Goal: Task Accomplishment & Management: Use online tool/utility

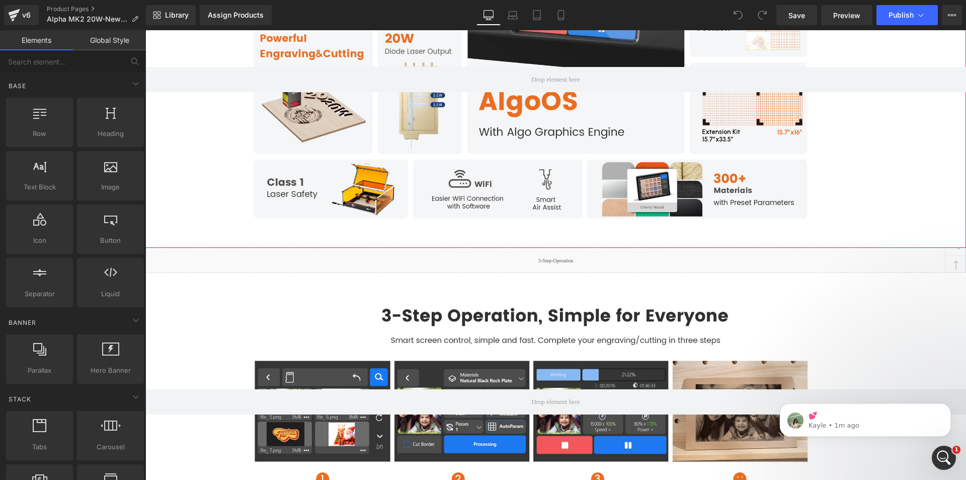
scroll to position [1610, 0]
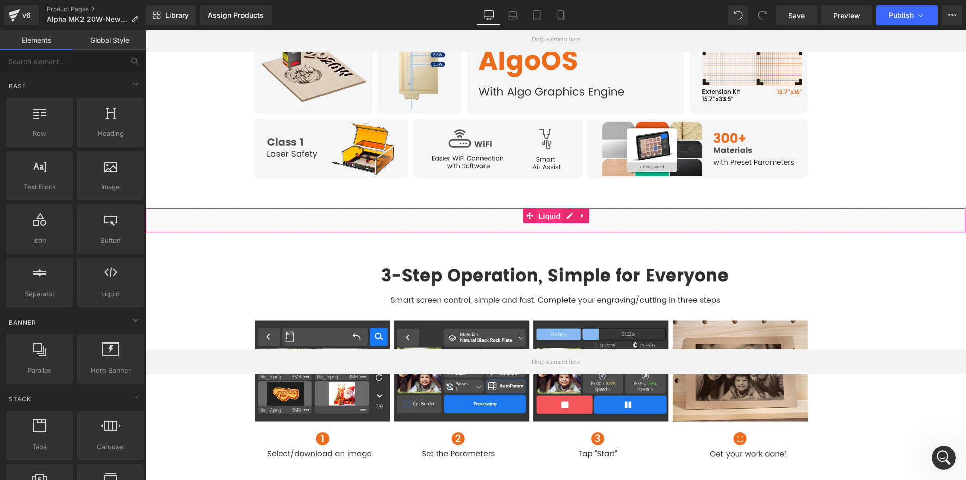
click at [547, 223] on span "Liquid" at bounding box center [549, 215] width 27 height 15
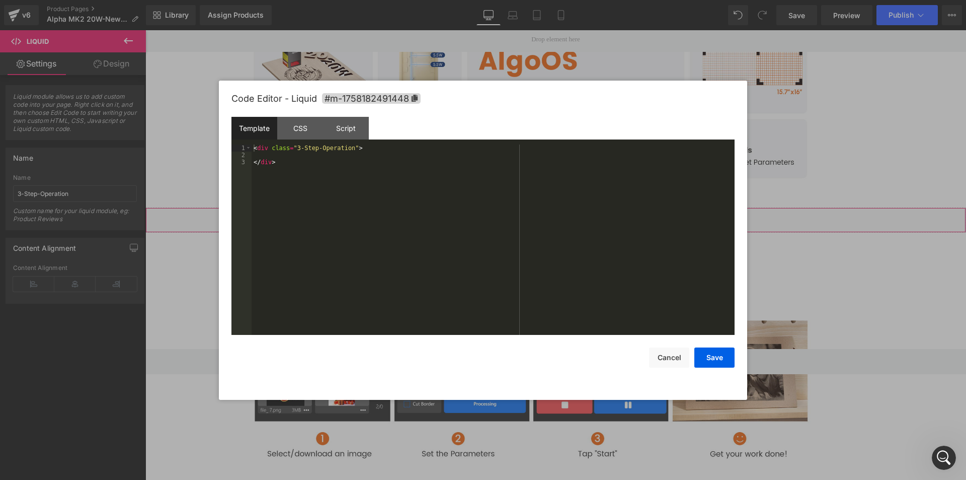
click at [562, 232] on div "Liquid" at bounding box center [555, 219] width 821 height 25
click at [311, 129] on div "CSS" at bounding box center [300, 128] width 46 height 23
click at [350, 129] on div "Script" at bounding box center [346, 128] width 46 height 23
click at [891, 154] on div at bounding box center [483, 240] width 966 height 480
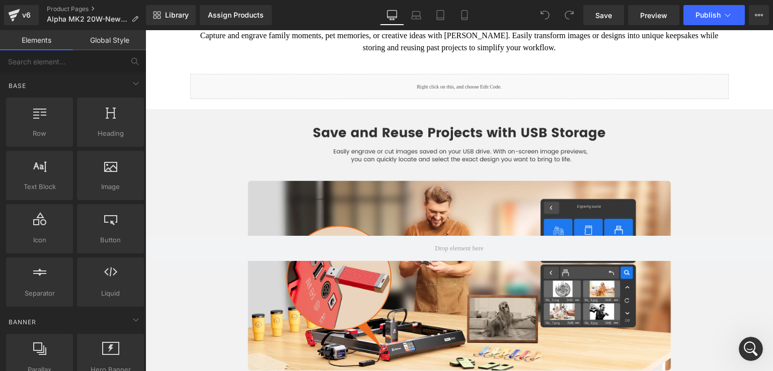
scroll to position [3272, 0]
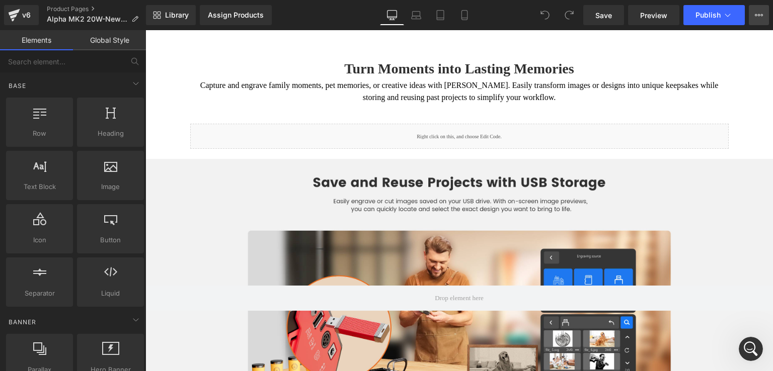
click at [754, 18] on button "View Live Page View with current Template Save Template to Library Schedule Pub…" at bounding box center [759, 15] width 20 height 20
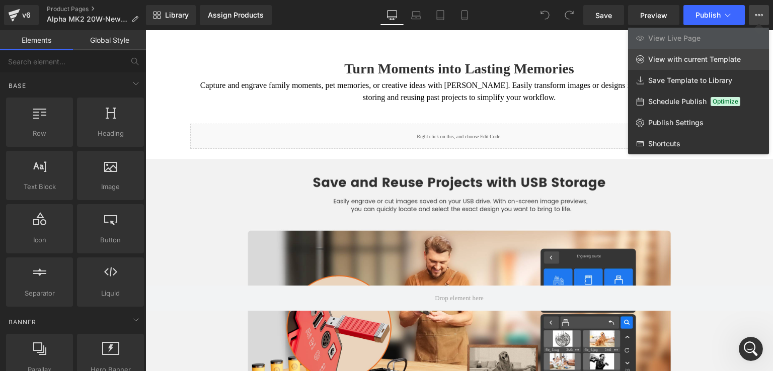
click at [708, 61] on span "View with current Template" at bounding box center [694, 59] width 93 height 9
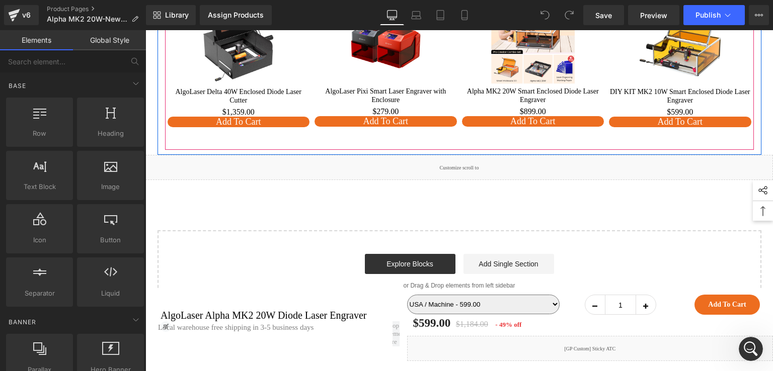
scroll to position [8706, 0]
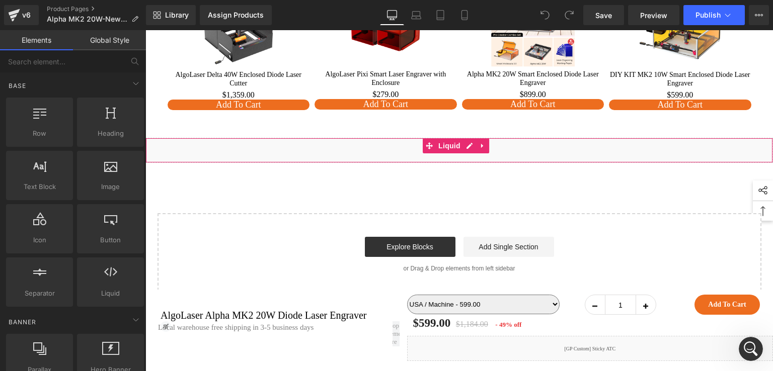
click at [373, 163] on div "Liquid" at bounding box center [458, 150] width 627 height 25
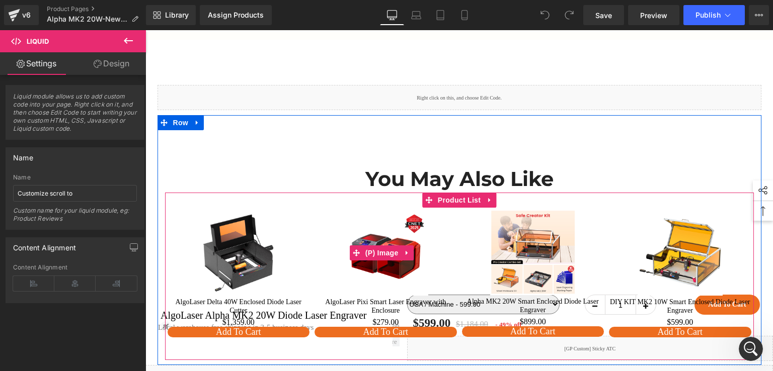
scroll to position [8404, 0]
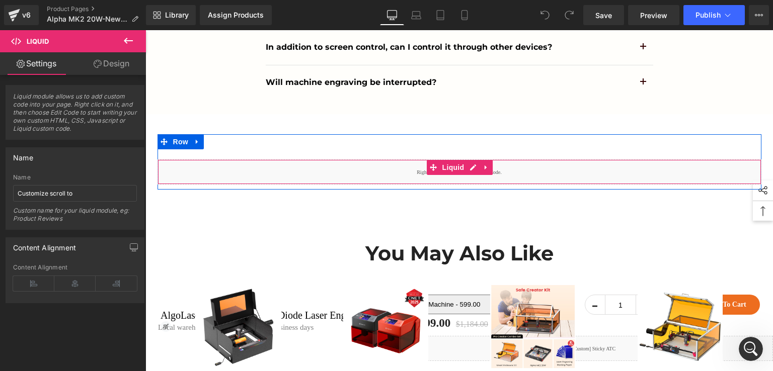
click at [390, 181] on div "Liquid" at bounding box center [459, 172] width 604 height 25
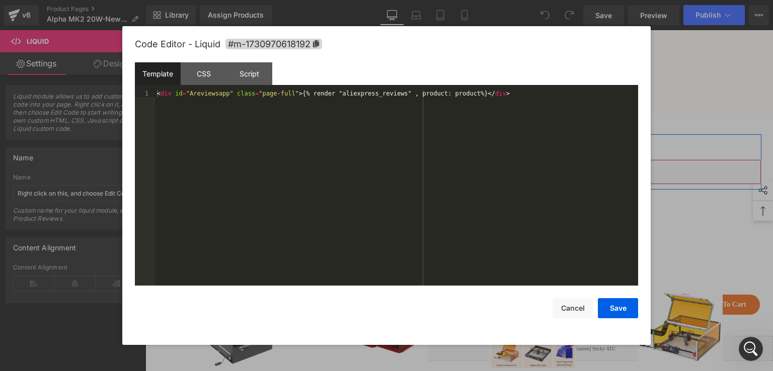
click at [467, 180] on div "Liquid" at bounding box center [459, 172] width 604 height 25
click at [703, 119] on div at bounding box center [386, 185] width 773 height 371
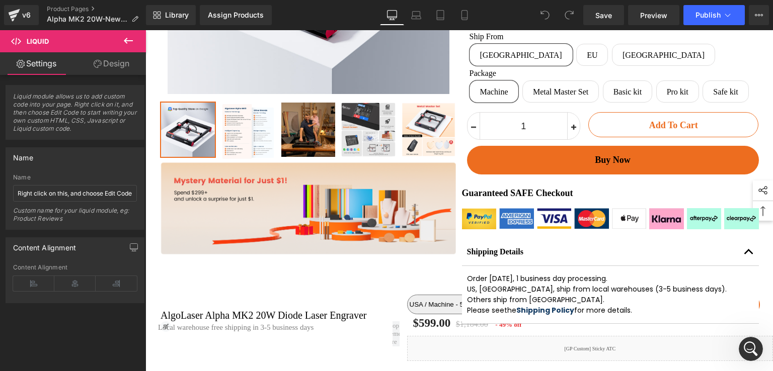
scroll to position [503, 0]
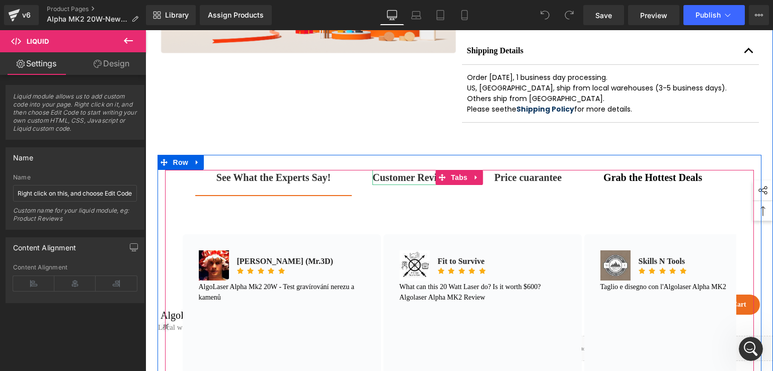
click at [417, 183] on strong "Customer Reviews" at bounding box center [412, 177] width 80 height 11
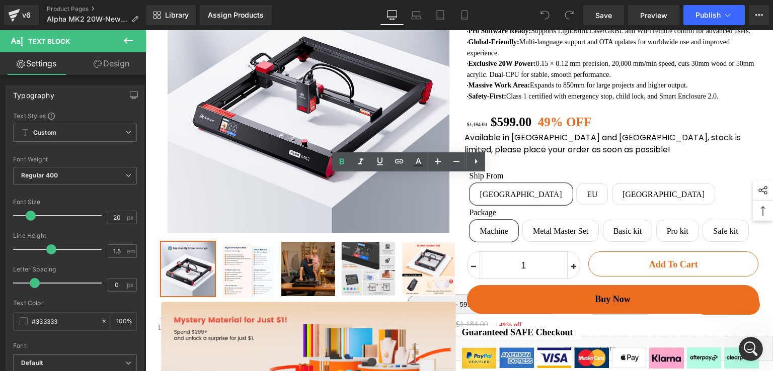
scroll to position [101, 0]
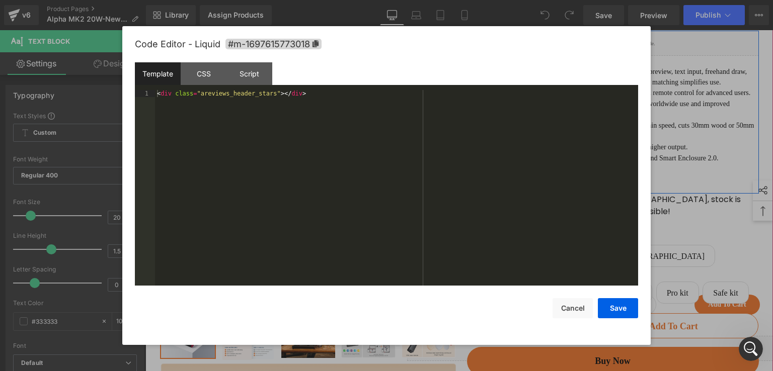
click at [621, 38] on div "Liquid" at bounding box center [613, 43] width 292 height 25
click at [701, 96] on div at bounding box center [386, 185] width 773 height 371
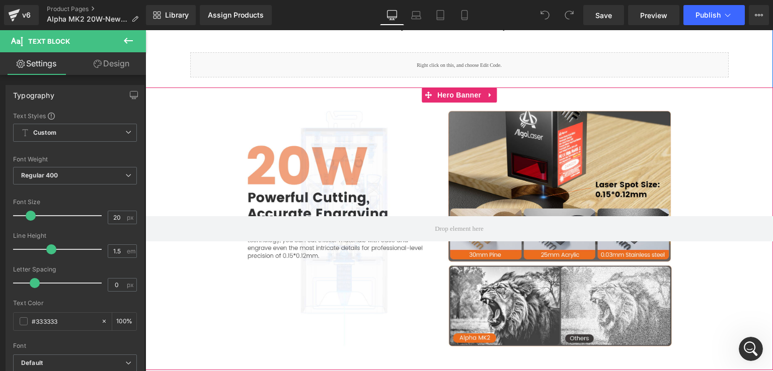
scroll to position [2013, 0]
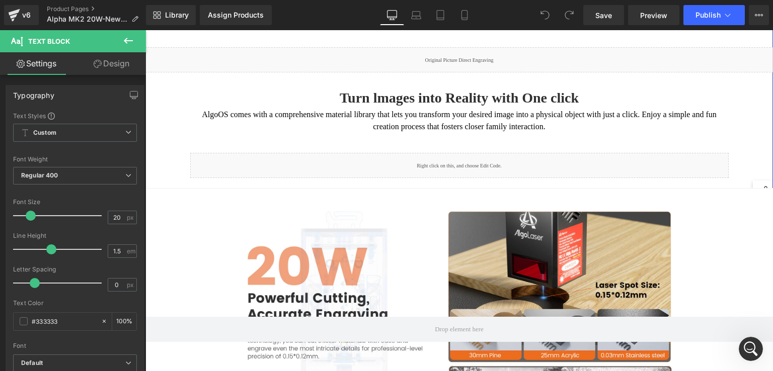
click at [489, 167] on div "Liquid" at bounding box center [459, 165] width 538 height 25
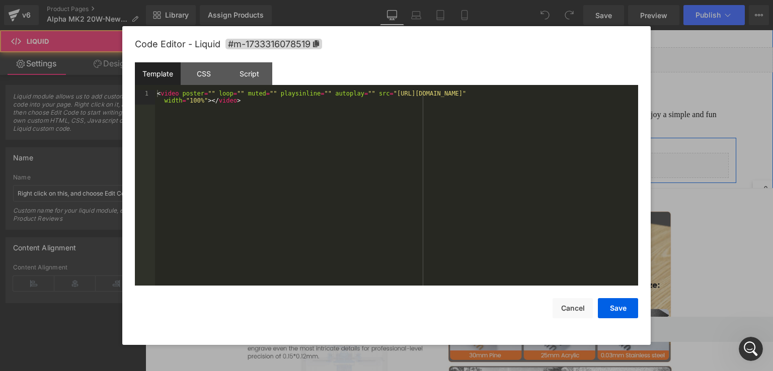
click at [472, 170] on div "Liquid" at bounding box center [459, 165] width 538 height 25
click at [687, 118] on div at bounding box center [386, 185] width 773 height 371
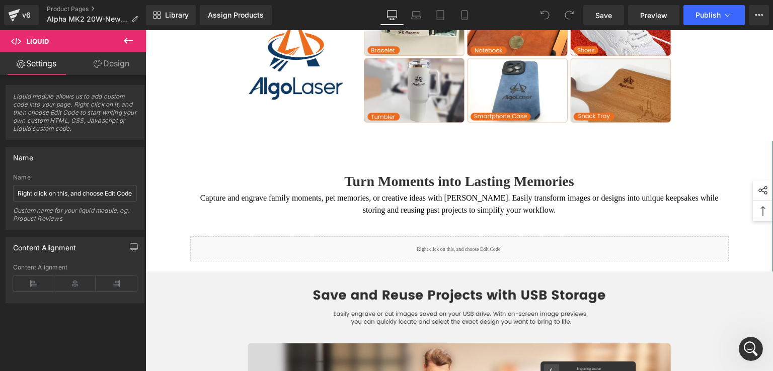
scroll to position [3120, 0]
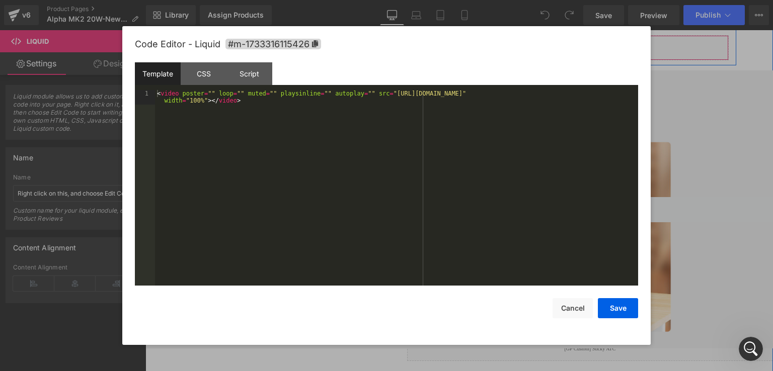
click at [464, 55] on div "Liquid" at bounding box center [459, 47] width 538 height 25
click at [680, 113] on div at bounding box center [386, 185] width 773 height 371
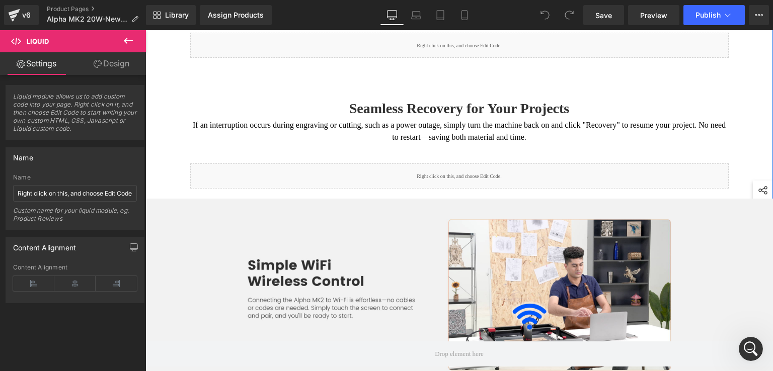
scroll to position [3522, 0]
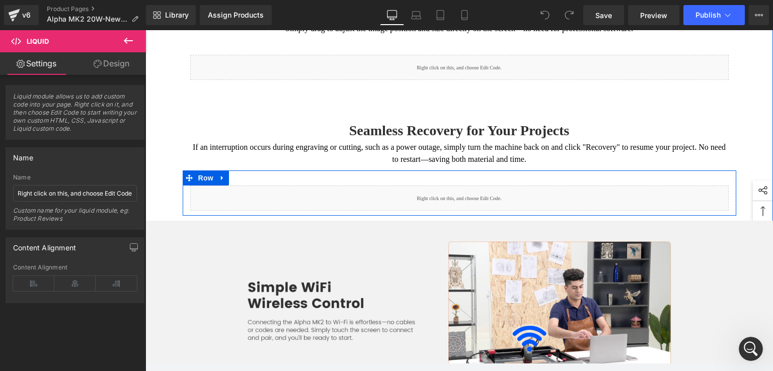
click at [472, 201] on div "Liquid" at bounding box center [459, 198] width 538 height 25
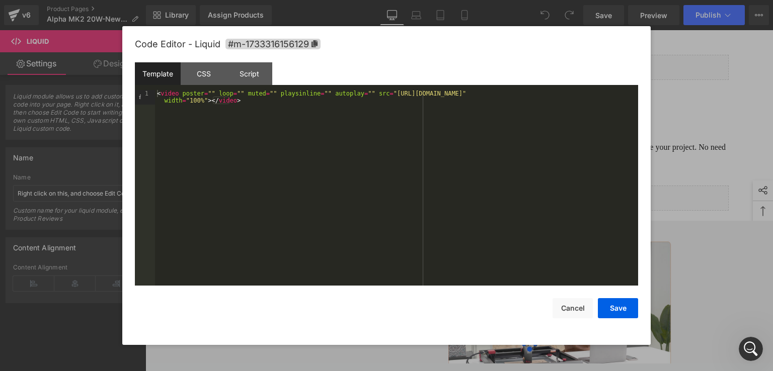
click at [664, 184] on div at bounding box center [386, 185] width 773 height 371
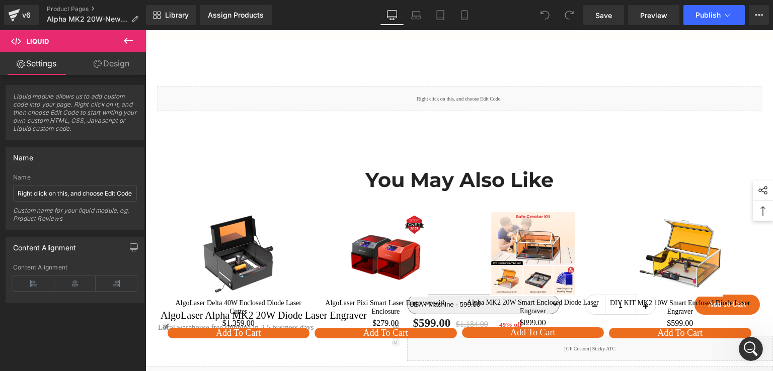
scroll to position [8151, 0]
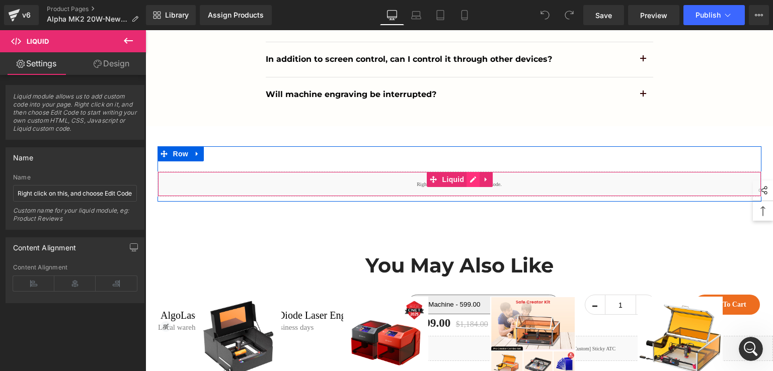
click at [472, 183] on div "Liquid" at bounding box center [459, 184] width 604 height 25
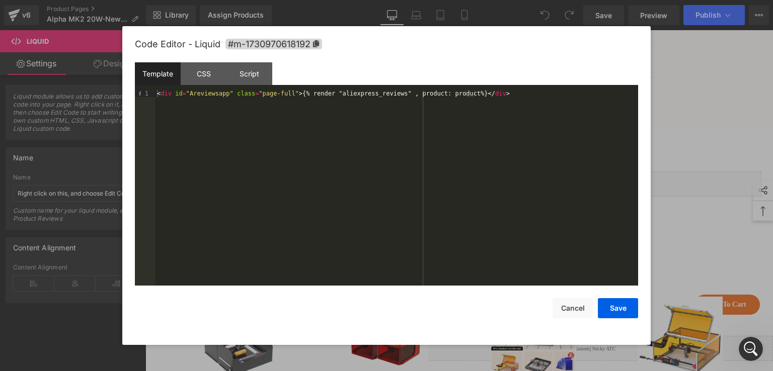
click at [673, 144] on div at bounding box center [386, 185] width 773 height 371
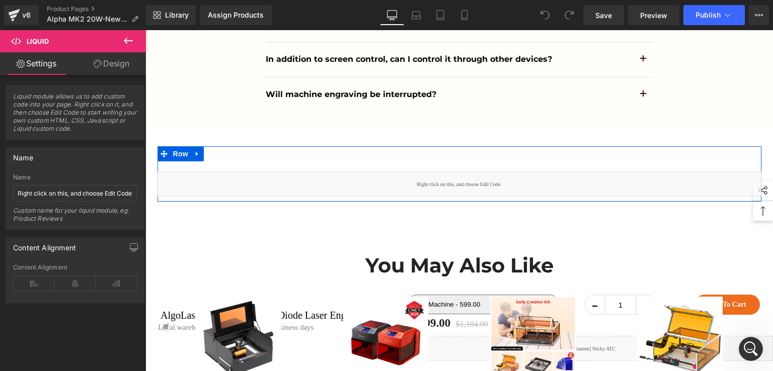
click at [471, 184] on div "Liquid" at bounding box center [459, 184] width 604 height 25
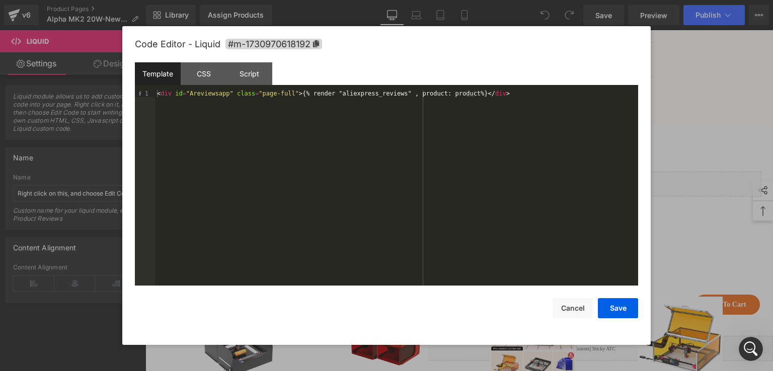
click at [698, 146] on div at bounding box center [386, 185] width 773 height 371
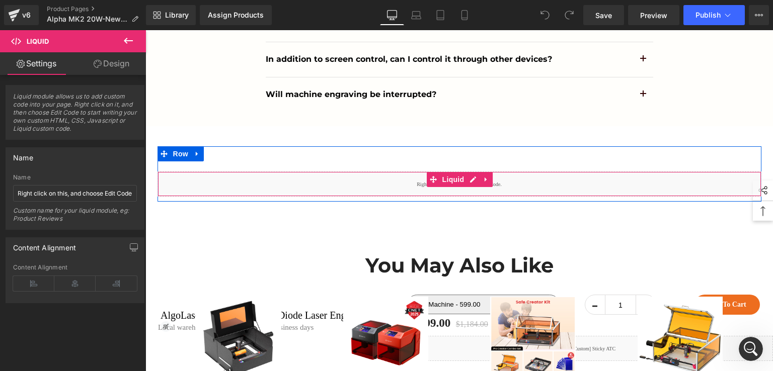
click at [335, 178] on div "Liquid" at bounding box center [459, 184] width 604 height 25
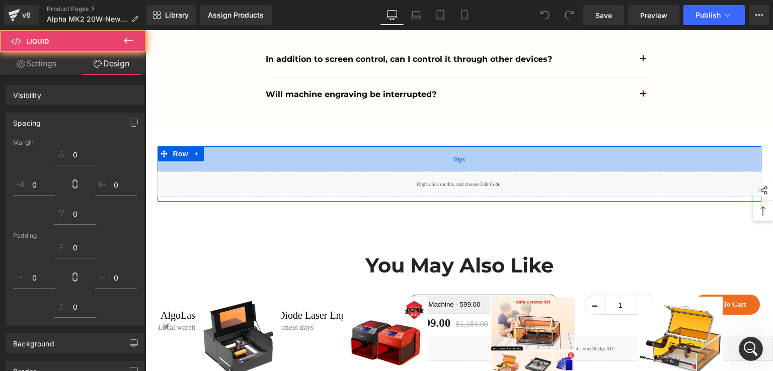
click at [338, 161] on div "50px" at bounding box center [459, 158] width 604 height 25
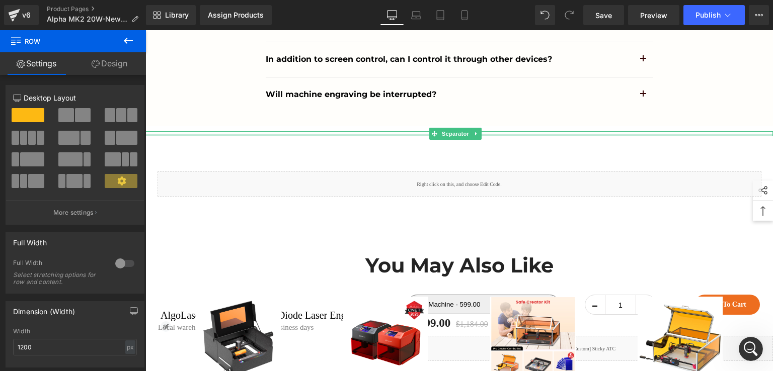
click at [341, 136] on div at bounding box center [458, 135] width 627 height 3
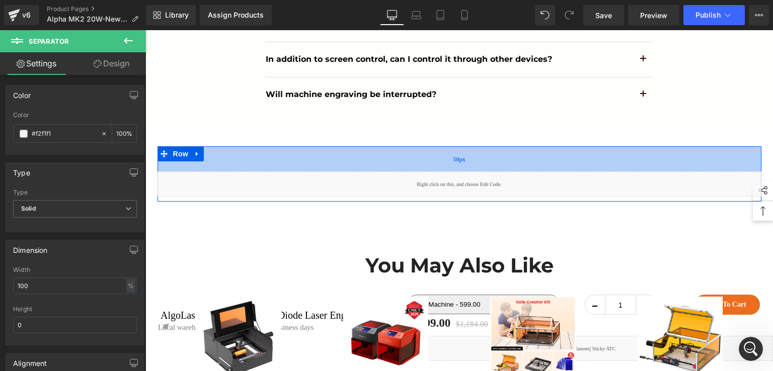
click at [344, 168] on div "50px" at bounding box center [459, 158] width 604 height 25
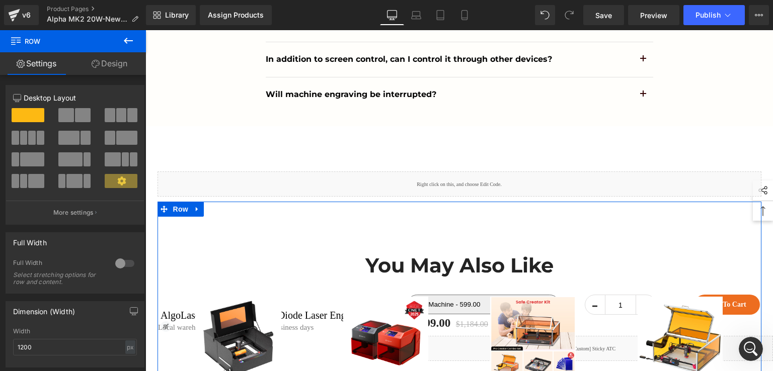
click at [344, 221] on div "You May Also Like Heading Row Sale Off (P) Image AlgoLaser Delta 40W Enclosed D…" at bounding box center [459, 331] width 604 height 229
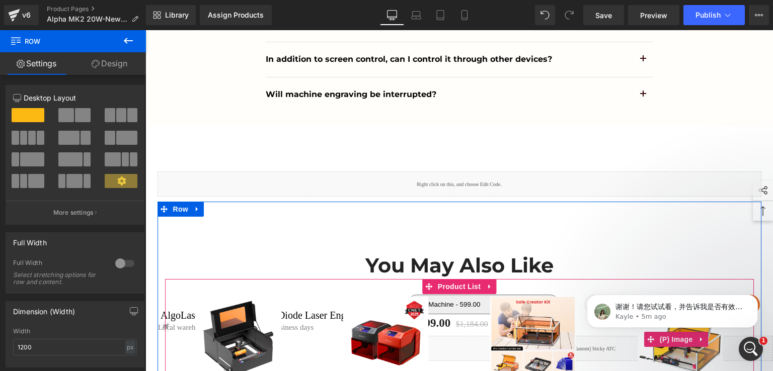
scroll to position [0, 0]
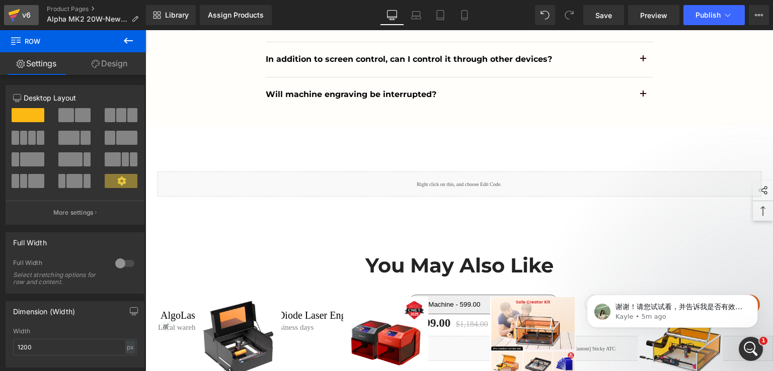
click at [29, 12] on div "v6" at bounding box center [26, 15] width 13 height 13
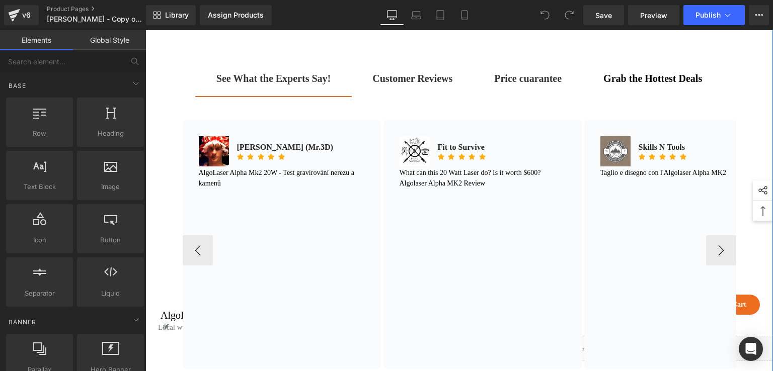
scroll to position [604, 0]
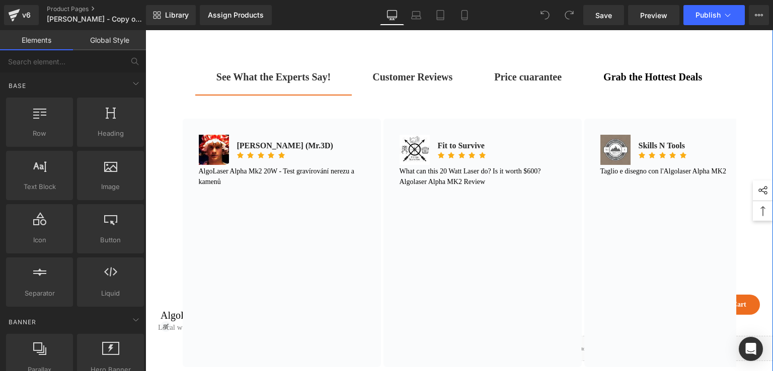
click at [411, 83] on strong "Customer Reviews" at bounding box center [412, 76] width 80 height 11
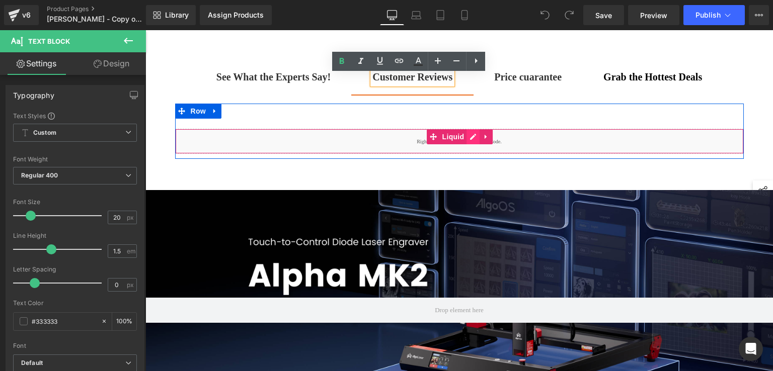
click at [467, 143] on div "Liquid" at bounding box center [459, 141] width 569 height 25
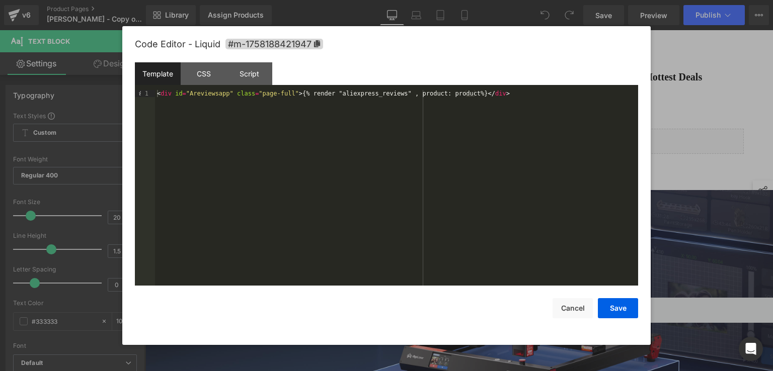
click at [676, 100] on div at bounding box center [386, 185] width 773 height 371
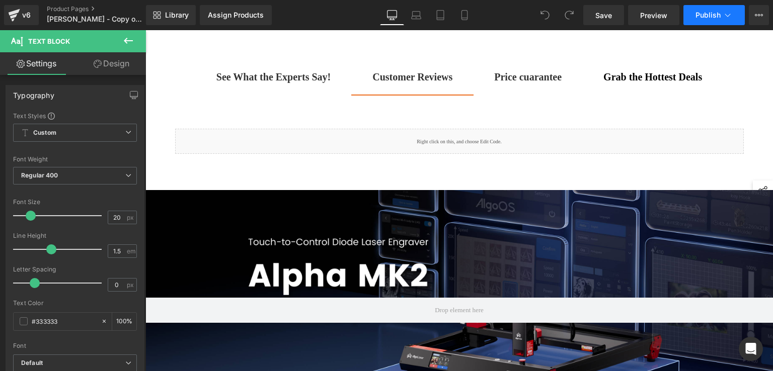
click at [720, 19] on span "Publish" at bounding box center [707, 15] width 25 height 8
click at [646, 17] on span "Preview" at bounding box center [653, 15] width 27 height 11
click at [375, 144] on div "Liquid" at bounding box center [459, 141] width 569 height 25
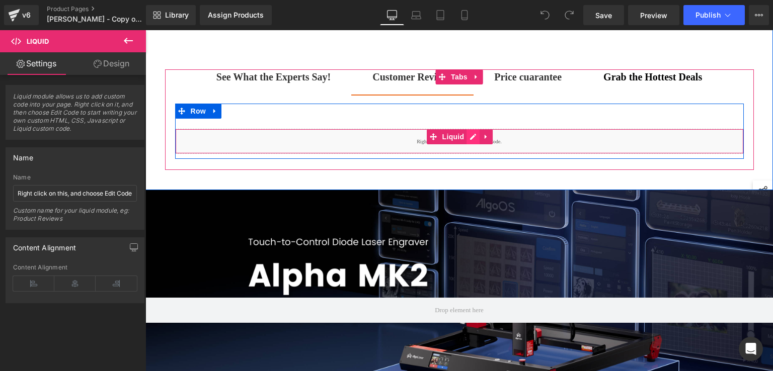
click at [469, 142] on div "Liquid" at bounding box center [459, 141] width 569 height 25
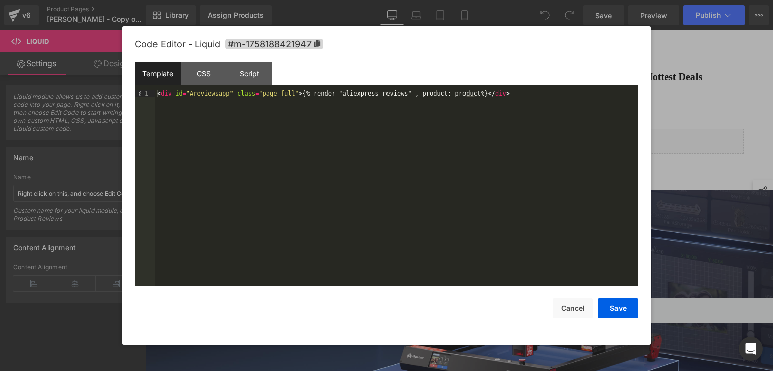
click at [698, 123] on div at bounding box center [386, 185] width 773 height 371
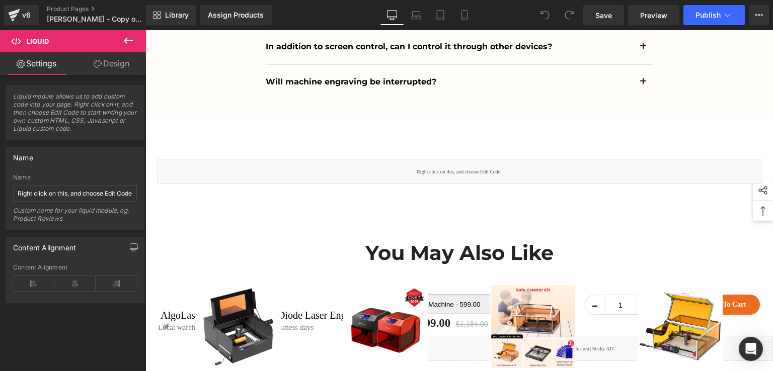
scroll to position [8151, 0]
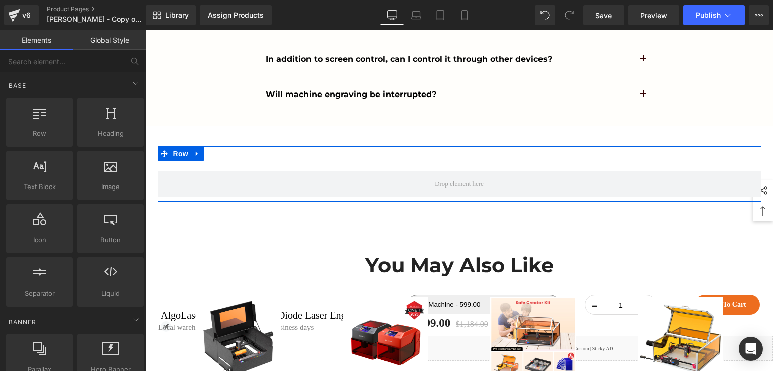
click at [494, 175] on div "Row" at bounding box center [459, 173] width 604 height 55
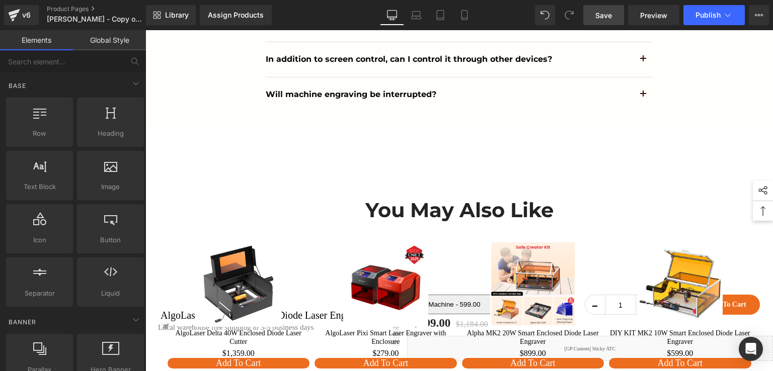
click at [613, 19] on link "Save" at bounding box center [603, 15] width 41 height 20
click at [638, 15] on link "Preview" at bounding box center [653, 15] width 51 height 20
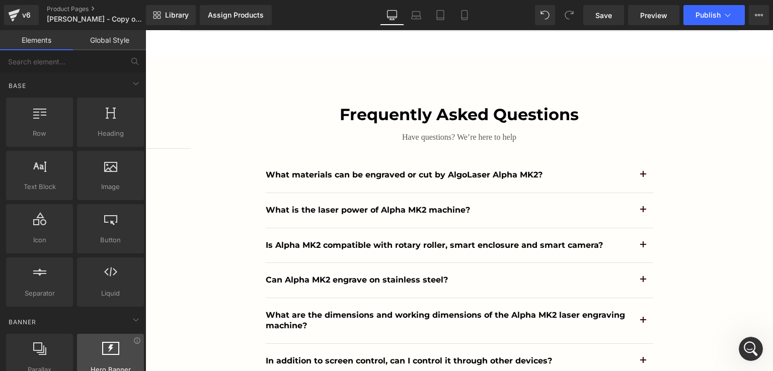
scroll to position [0, 0]
click at [14, 11] on icon at bounding box center [15, 12] width 12 height 7
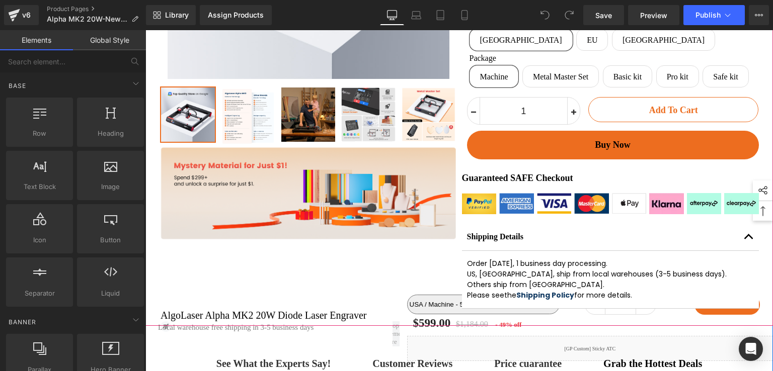
scroll to position [503, 0]
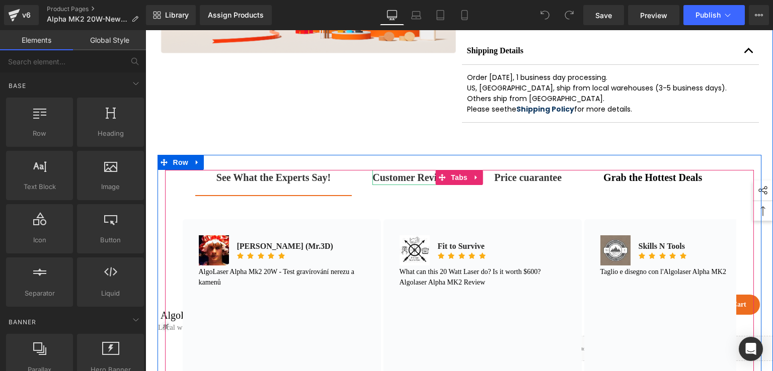
click at [406, 182] on strong "Customer Reviews" at bounding box center [412, 177] width 80 height 11
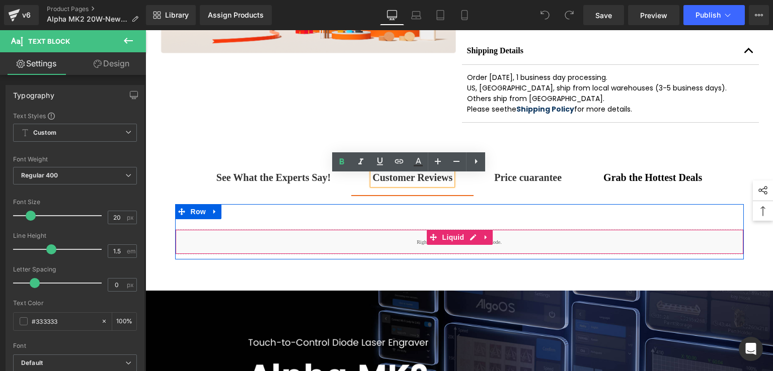
click at [434, 239] on span at bounding box center [433, 237] width 13 height 15
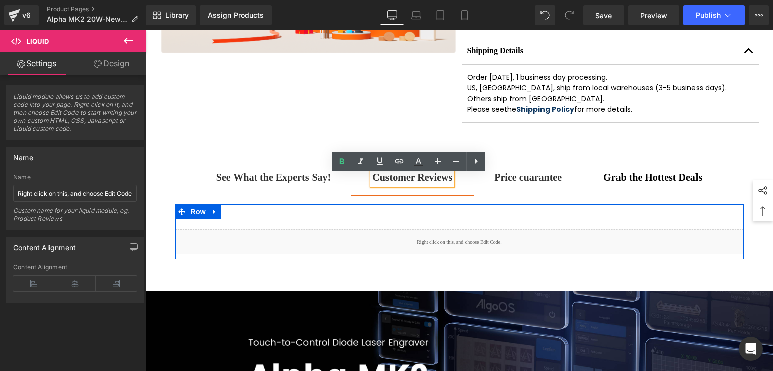
click at [465, 241] on div "Liquid" at bounding box center [459, 241] width 569 height 25
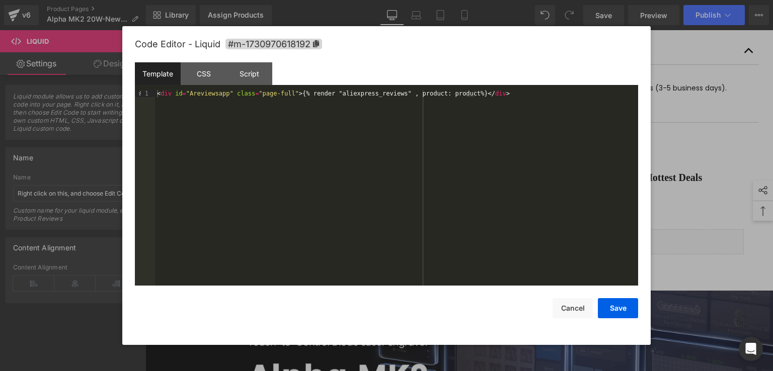
click at [679, 206] on div at bounding box center [386, 185] width 773 height 371
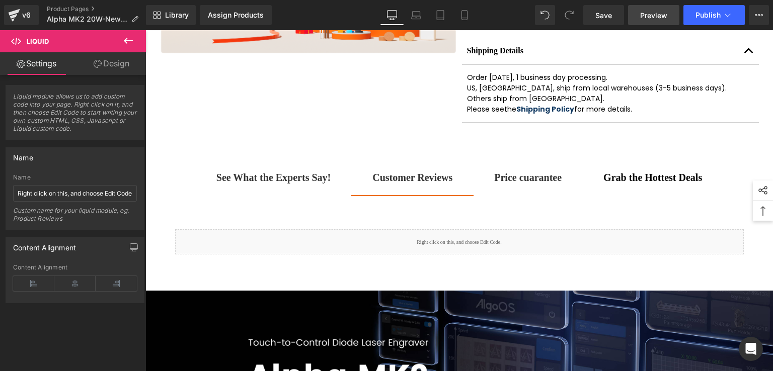
click at [641, 13] on span "Preview" at bounding box center [653, 15] width 27 height 11
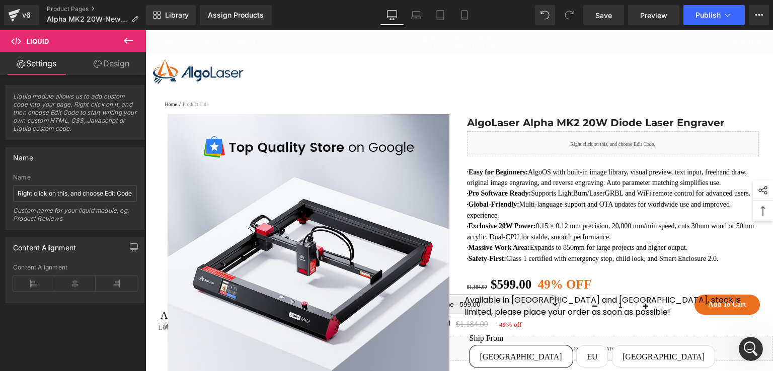
scroll to position [0, 0]
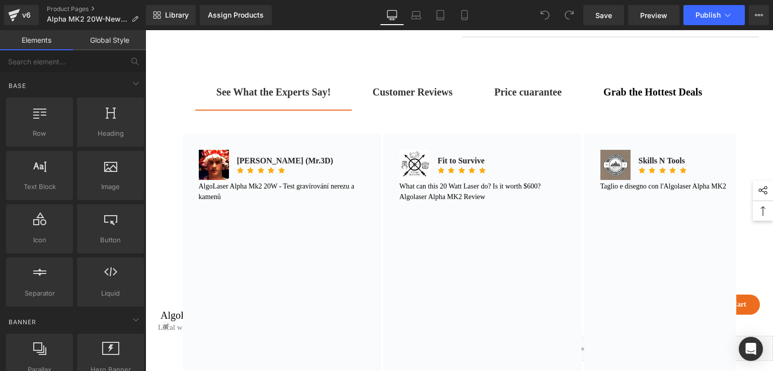
scroll to position [604, 0]
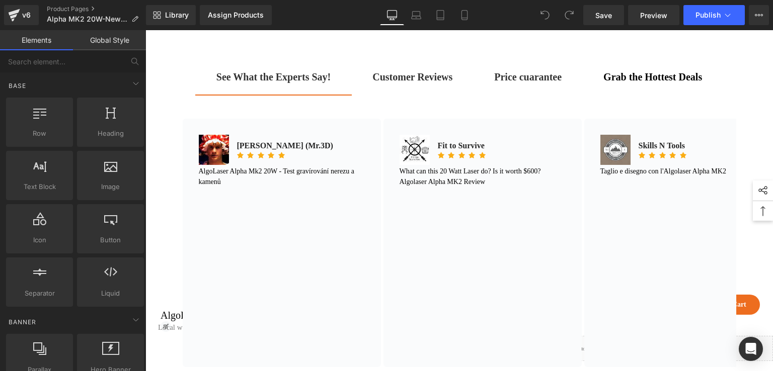
click at [406, 83] on strong "Customer Reviews" at bounding box center [412, 76] width 80 height 11
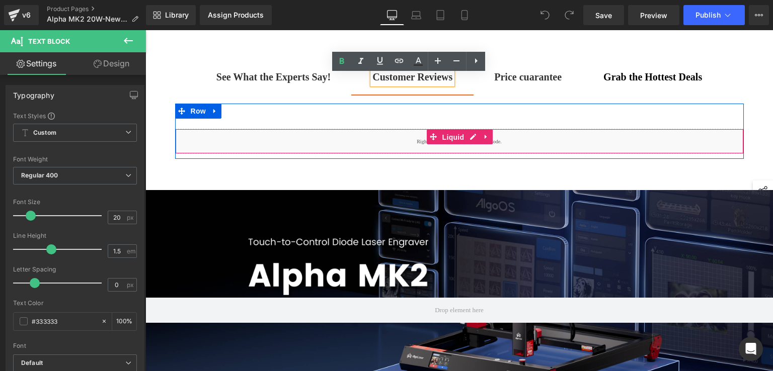
click at [454, 140] on span "Liquid" at bounding box center [453, 137] width 27 height 15
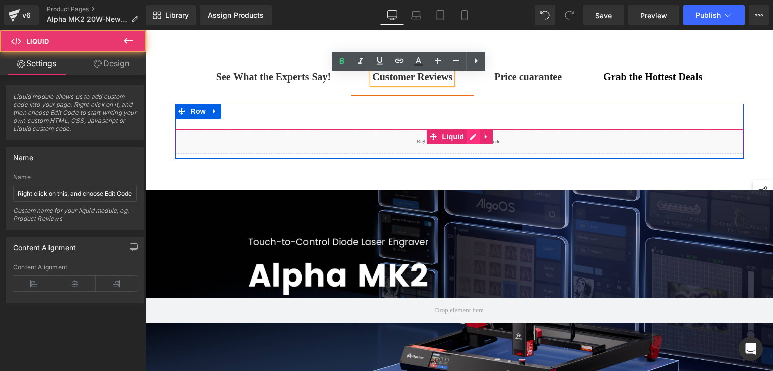
click at [465, 141] on div "Liquid" at bounding box center [459, 141] width 569 height 25
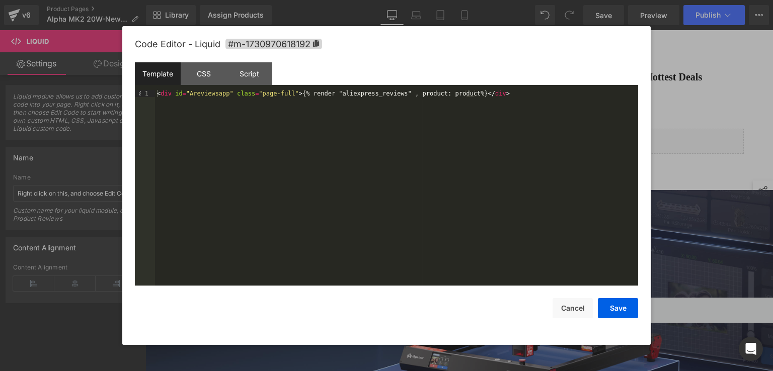
click at [698, 105] on div at bounding box center [386, 185] width 773 height 371
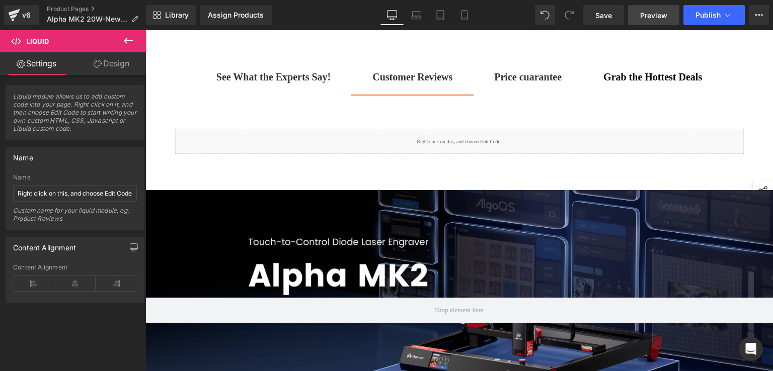
click at [644, 14] on span "Preview" at bounding box center [653, 15] width 27 height 11
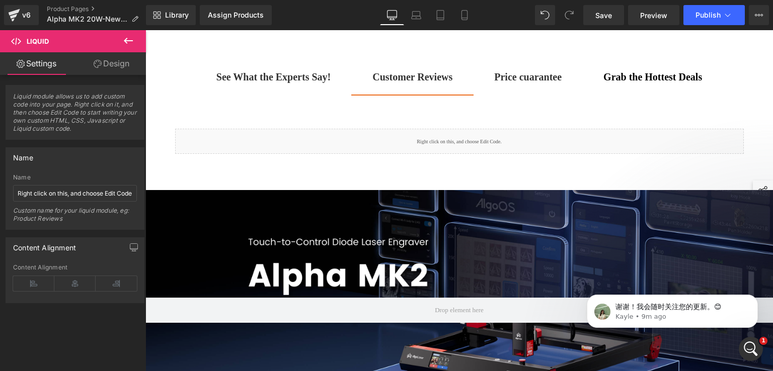
scroll to position [0, 0]
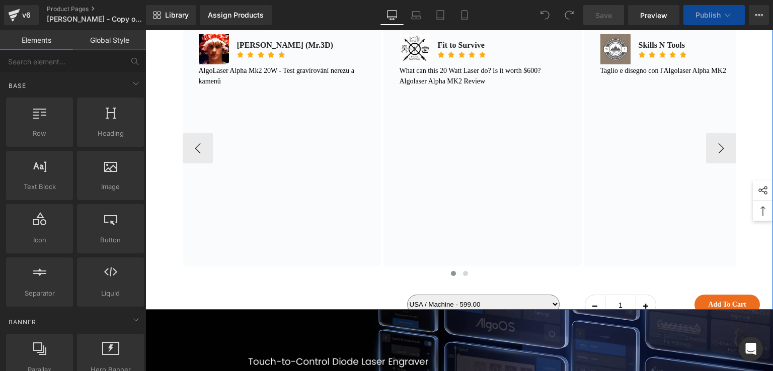
scroll to position [604, 0]
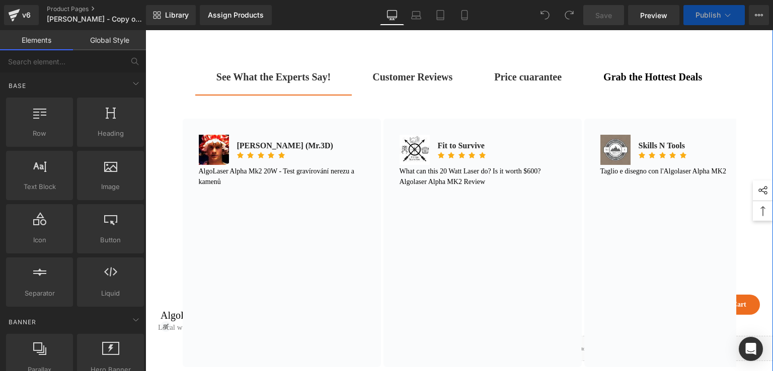
click at [409, 83] on strong "Customer Reviews" at bounding box center [412, 76] width 80 height 11
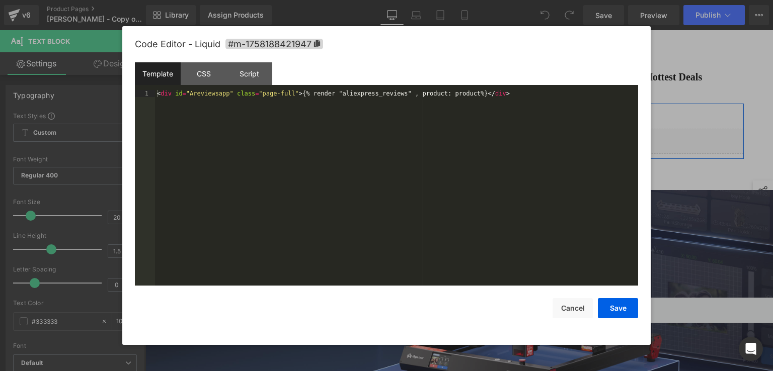
click at [466, 145] on div "Liquid" at bounding box center [459, 141] width 569 height 25
click at [687, 68] on div at bounding box center [386, 185] width 773 height 371
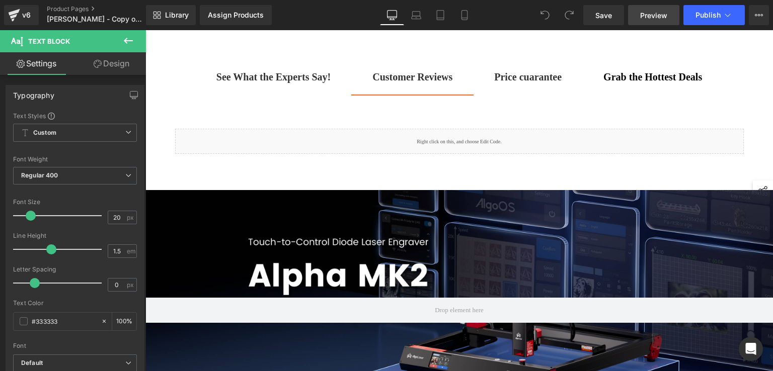
click at [652, 19] on span "Preview" at bounding box center [653, 15] width 27 height 11
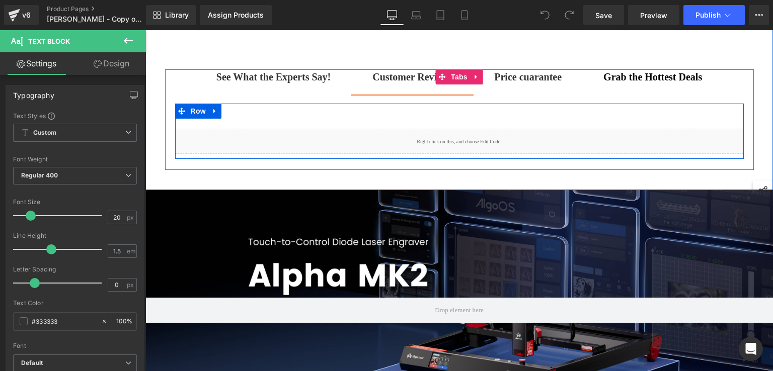
click at [463, 140] on div "Liquid" at bounding box center [459, 141] width 569 height 25
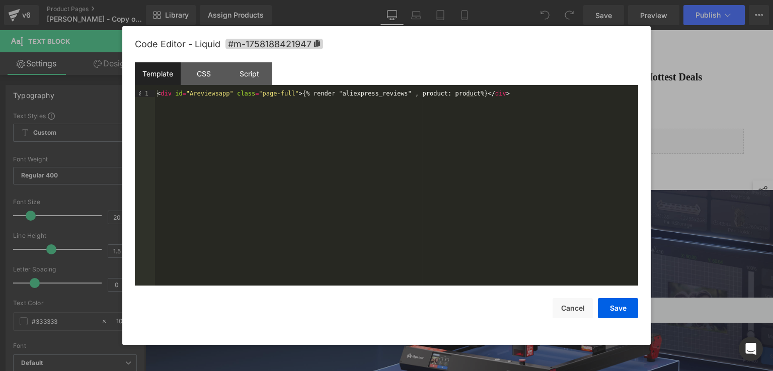
click at [678, 120] on div at bounding box center [386, 185] width 773 height 371
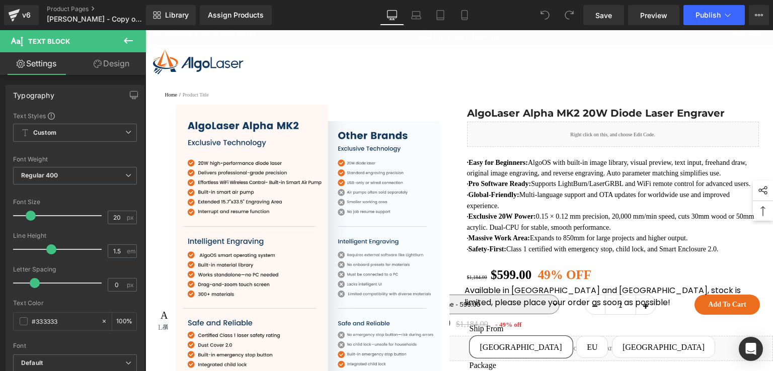
scroll to position [0, 0]
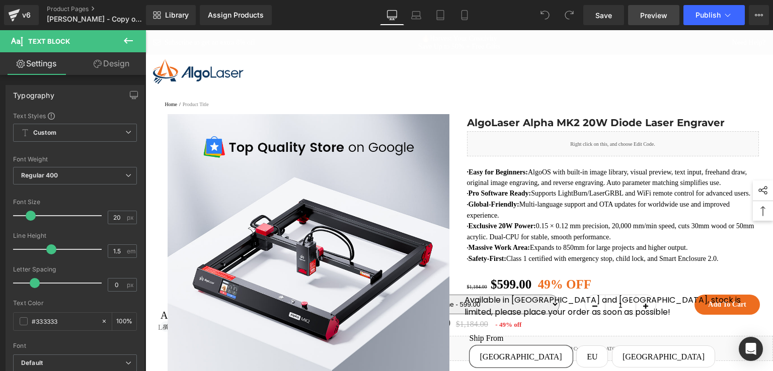
click at [650, 15] on span "Preview" at bounding box center [653, 15] width 27 height 11
